Goal: Information Seeking & Learning: Find specific fact

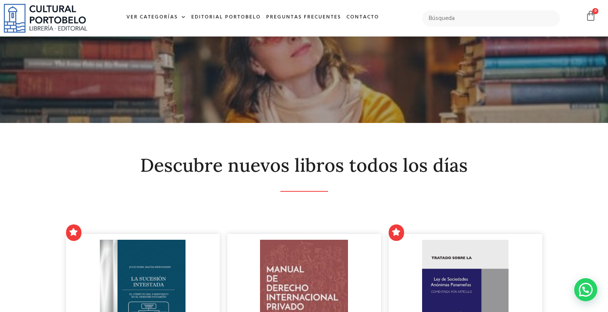
scroll to position [175, 0]
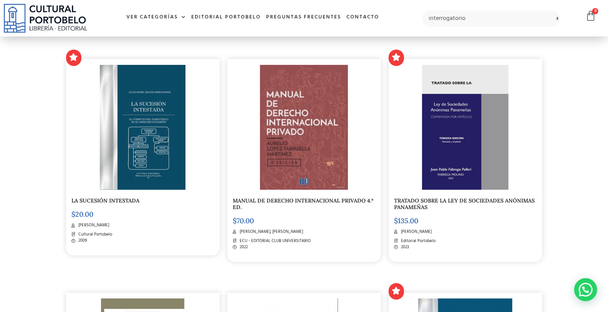
type input "interrogatorio"
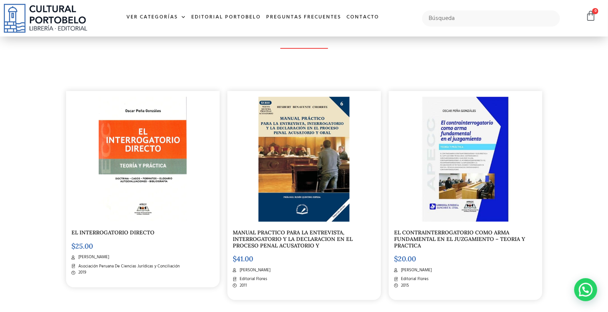
scroll to position [142, 0]
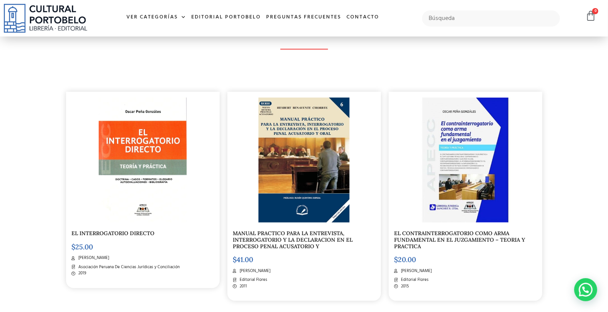
drag, startPoint x: 60, startPoint y: 43, endPoint x: 61, endPoint y: 47, distance: 4.3
click at [60, 43] on div "Descubre nuevos libros todos los días EL INTERROGATORIO DIRECTO $ 25.00 Oscar P…" at bounding box center [304, 282] width 492 height 554
click at [458, 17] on input "text" at bounding box center [491, 18] width 138 height 16
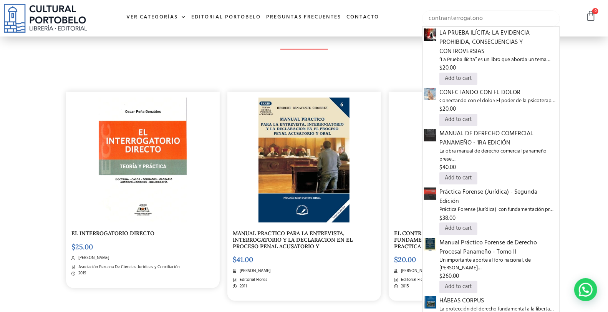
type input "contrainterrogatorio"
